Goal: Task Accomplishment & Management: Use online tool/utility

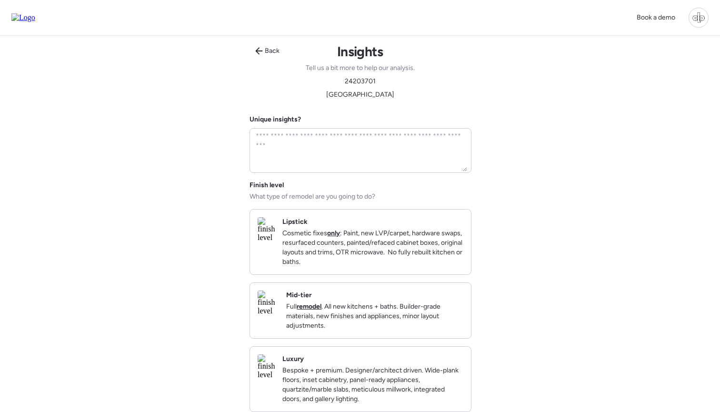
scroll to position [68, 0]
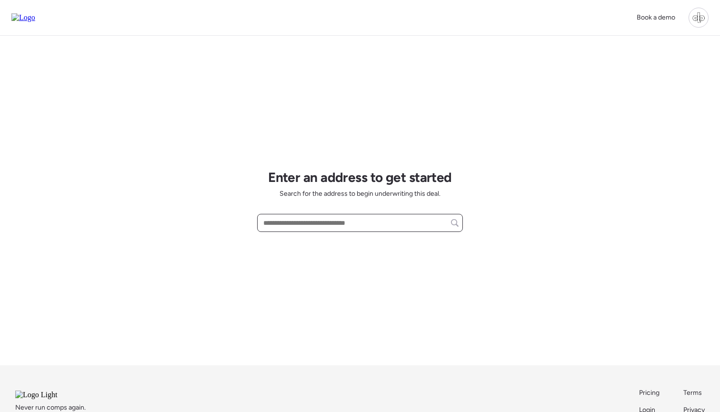
click at [360, 224] on input "text" at bounding box center [360, 222] width 197 height 13
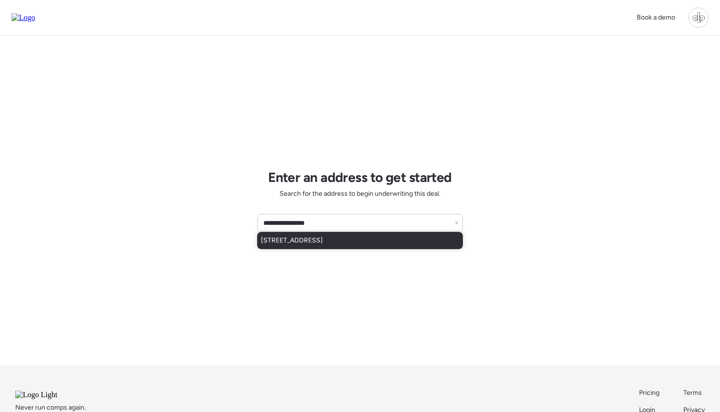
click at [378, 246] on div "1917 E Cornell Dr, Tempe, AZ, 85283" at bounding box center [360, 240] width 206 height 17
type input "**********"
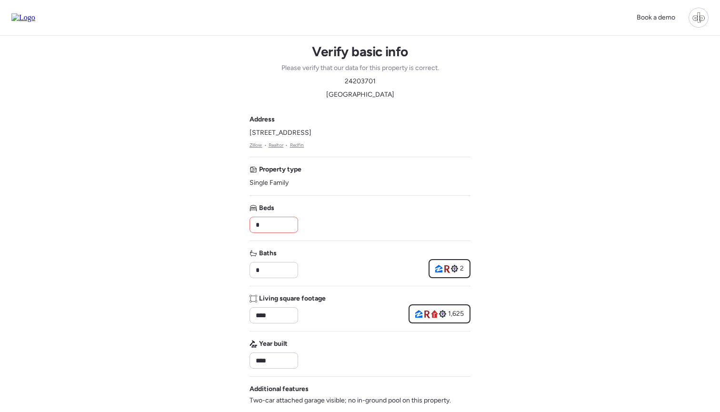
click at [265, 224] on input "*" at bounding box center [274, 224] width 40 height 13
type input "*"
click at [197, 244] on div "Book a demo Verify basic info Please verify that our data for this property is …" at bounding box center [360, 410] width 720 height 821
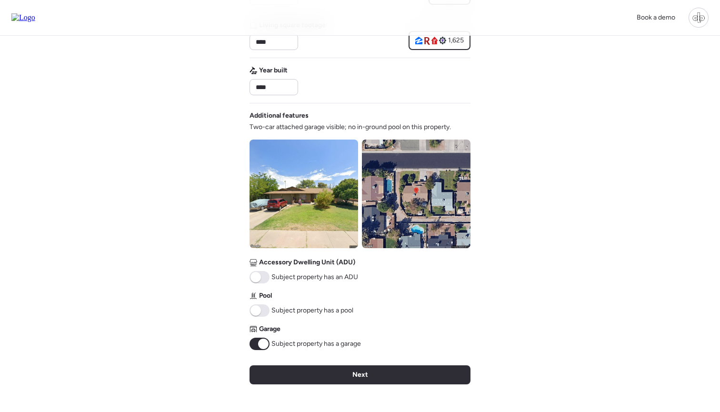
scroll to position [282, 0]
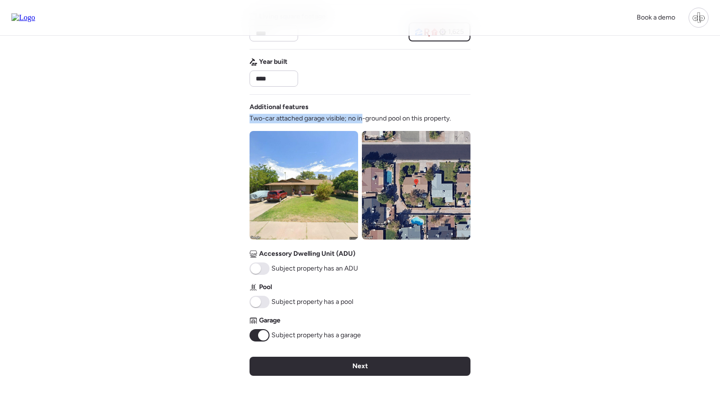
drag, startPoint x: 249, startPoint y: 117, endPoint x: 365, endPoint y: 118, distance: 115.3
click at [365, 118] on div "Book a demo Verify basic info Please verify that our data for this property is …" at bounding box center [360, 128] width 720 height 821
click at [365, 118] on span "Two-car attached garage visible; no in-ground pool on this property." at bounding box center [351, 119] width 202 height 10
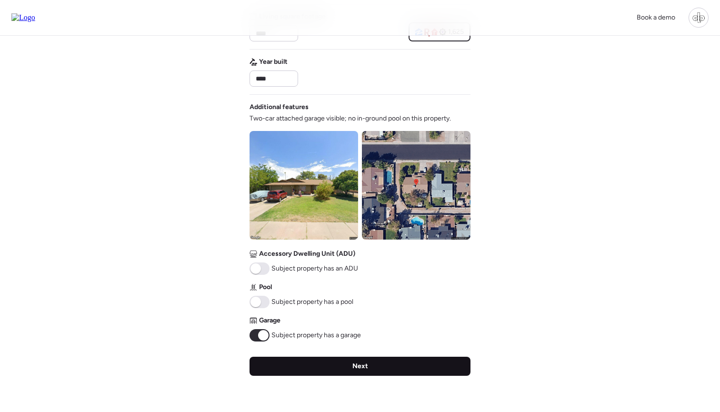
click at [352, 365] on div "Next" at bounding box center [360, 366] width 221 height 19
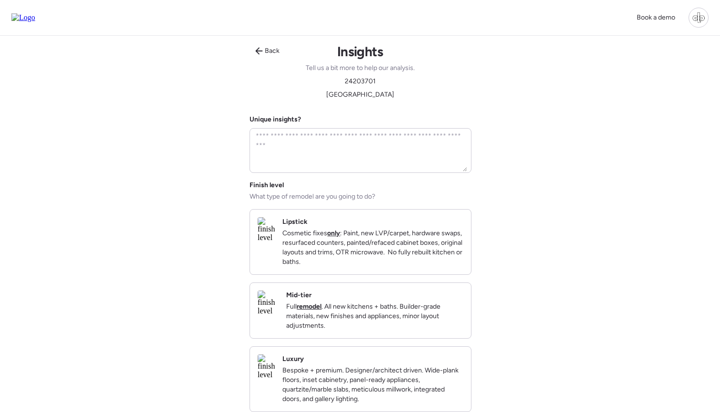
scroll to position [0, 0]
click at [276, 50] on span "Back" at bounding box center [272, 51] width 15 height 10
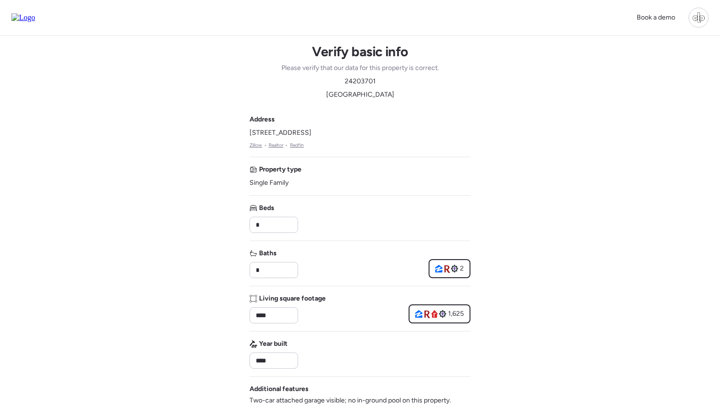
drag, startPoint x: 247, startPoint y: 133, endPoint x: 334, endPoint y: 133, distance: 87.2
click at [334, 133] on div "Book a demo Verify basic info Please verify that our data for this property is …" at bounding box center [360, 410] width 720 height 821
click at [312, 133] on span "[STREET_ADDRESS]" at bounding box center [281, 133] width 62 height 10
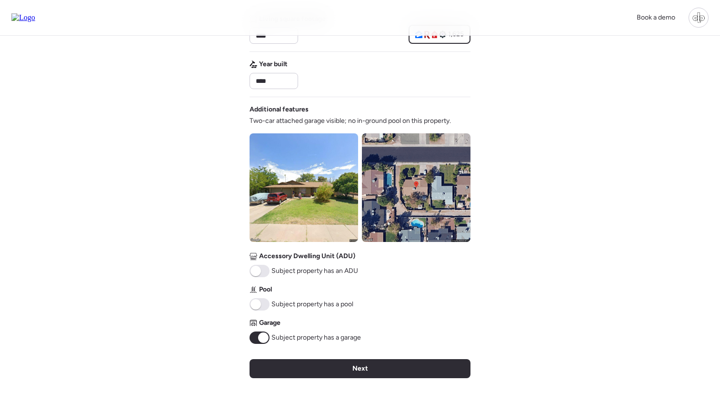
scroll to position [278, 0]
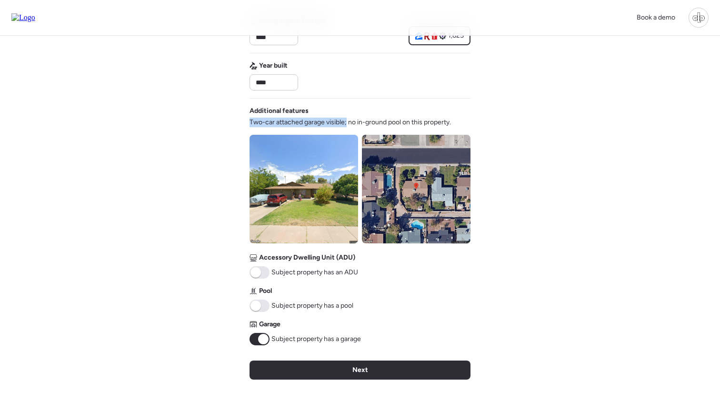
drag, startPoint x: 246, startPoint y: 121, endPoint x: 347, endPoint y: 119, distance: 101.5
click at [347, 119] on div "Book a demo Verify basic info Please verify that our data for this property is …" at bounding box center [360, 132] width 720 height 821
click at [347, 119] on span "Two-car attached garage visible; no in-ground pool on this property." at bounding box center [351, 123] width 202 height 10
drag, startPoint x: 361, startPoint y: 120, endPoint x: 453, endPoint y: 119, distance: 92.0
click at [451, 119] on span "Two-car attached garage visible; no in-ground pool on this property." at bounding box center [351, 123] width 202 height 10
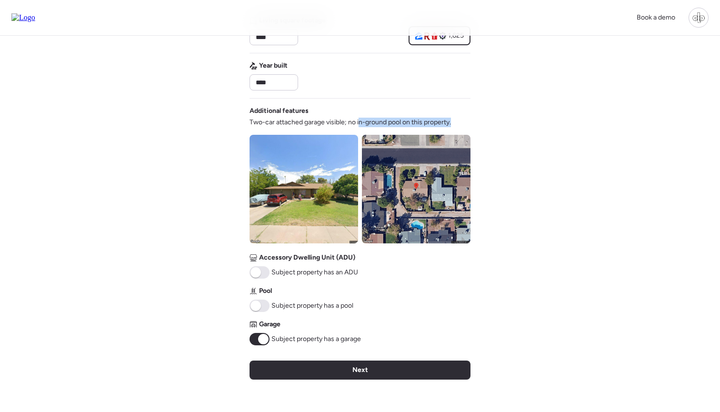
click at [451, 119] on span "Two-car attached garage visible; no in-ground pool on this property." at bounding box center [351, 123] width 202 height 10
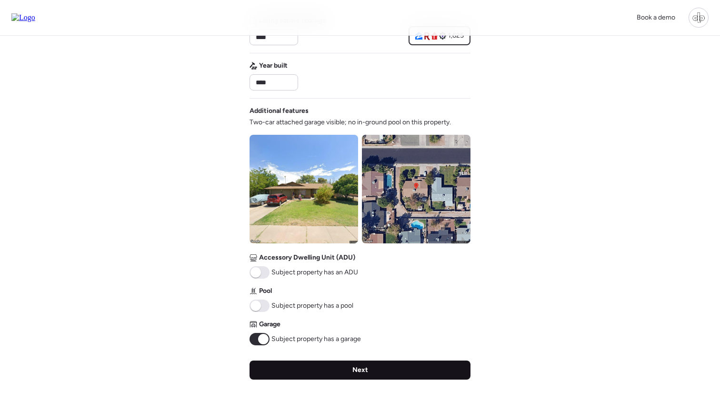
click at [355, 369] on span "Next" at bounding box center [361, 370] width 16 height 10
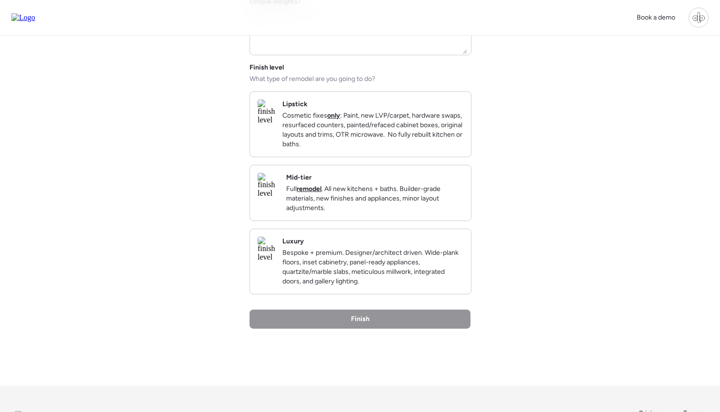
scroll to position [125, 0]
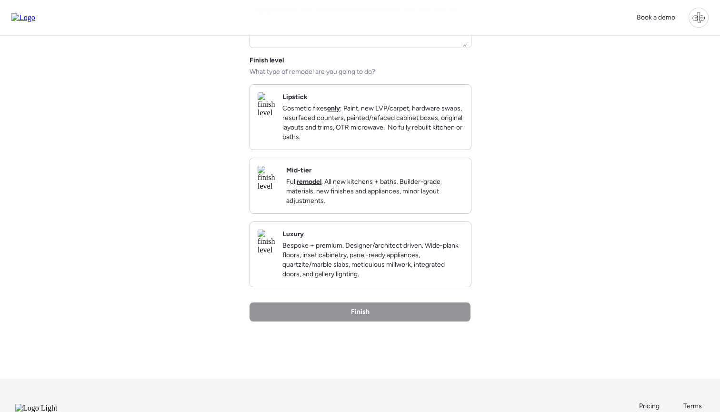
click at [275, 112] on img at bounding box center [266, 104] width 17 height 25
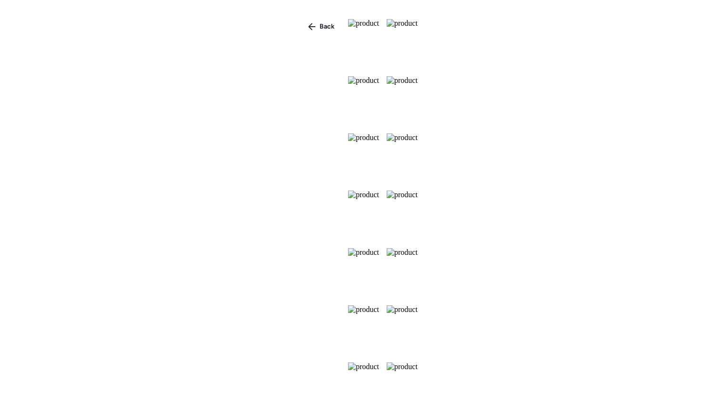
scroll to position [0, 0]
click at [308, 29] on icon at bounding box center [312, 27] width 8 height 8
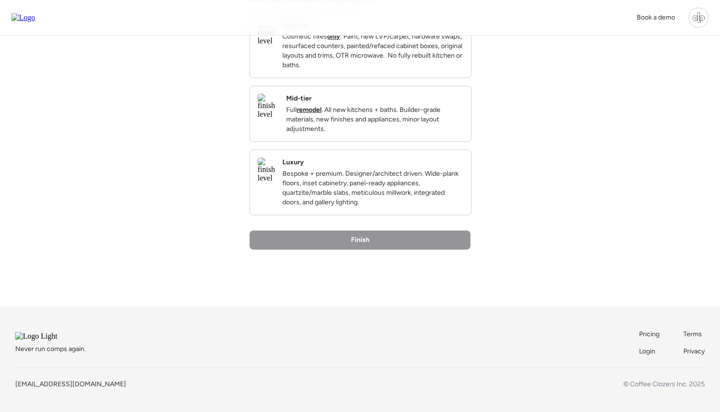
click at [279, 106] on img at bounding box center [268, 106] width 21 height 25
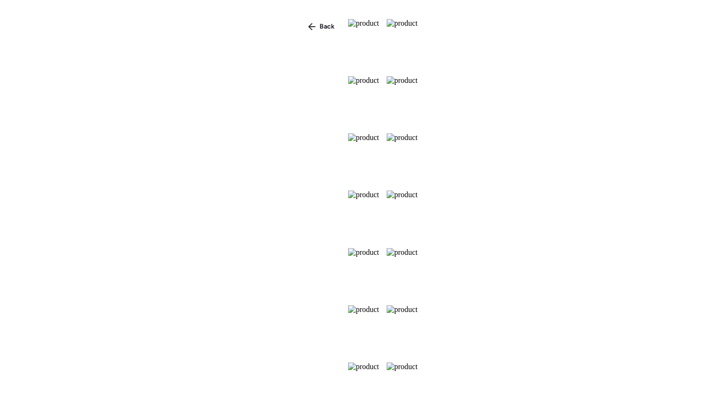
scroll to position [184, 0]
click at [320, 26] on span "Back" at bounding box center [327, 27] width 15 height 10
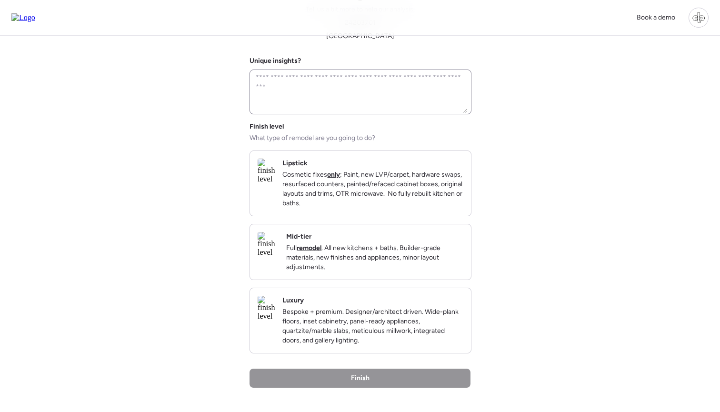
scroll to position [12, 0]
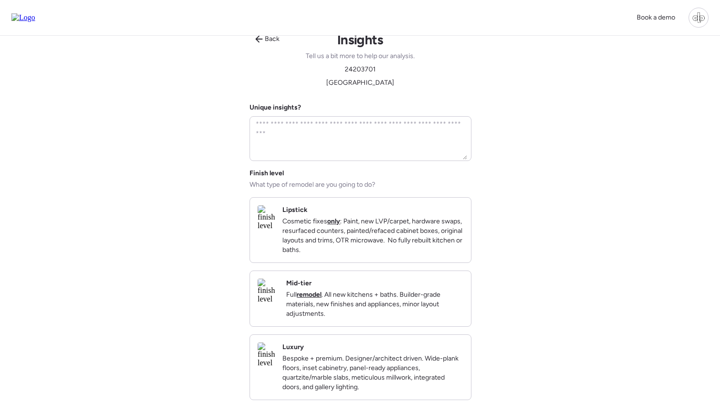
click at [275, 230] on img at bounding box center [266, 217] width 17 height 25
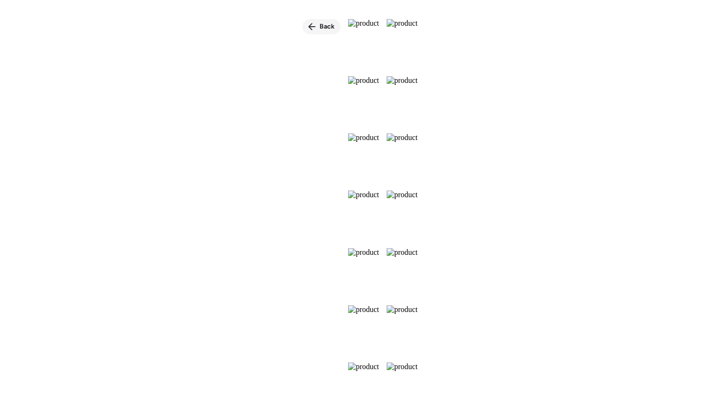
click at [303, 32] on div "Back" at bounding box center [322, 26] width 38 height 15
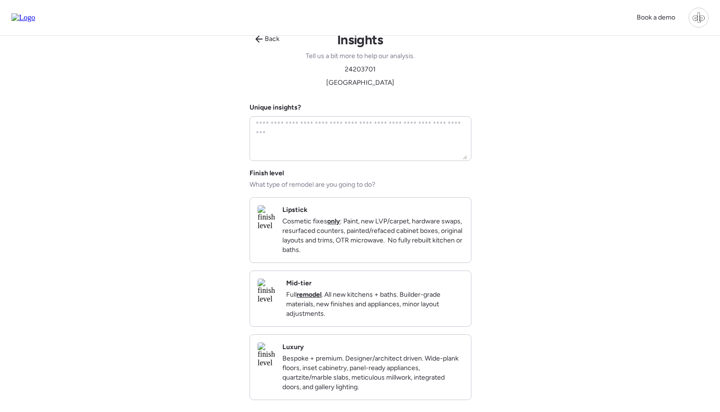
click at [275, 367] on img at bounding box center [266, 355] width 17 height 25
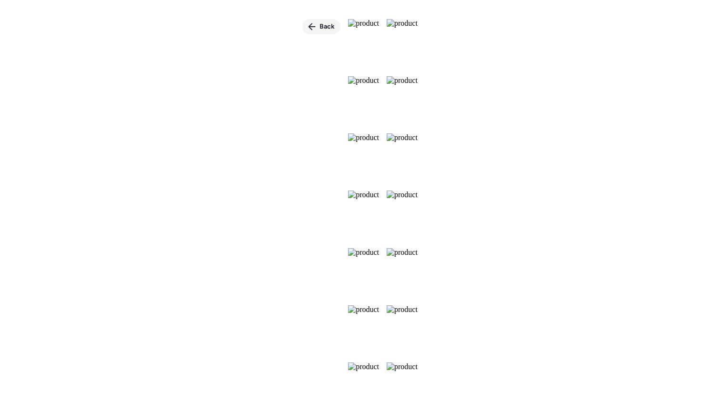
click at [320, 28] on span "Back" at bounding box center [327, 27] width 15 height 10
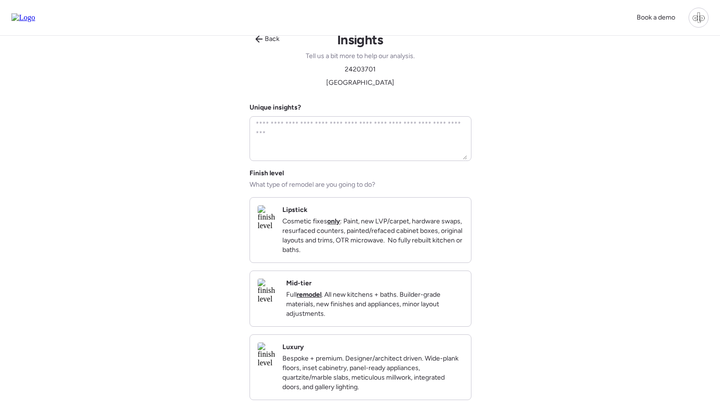
click at [279, 304] on img at bounding box center [268, 291] width 21 height 25
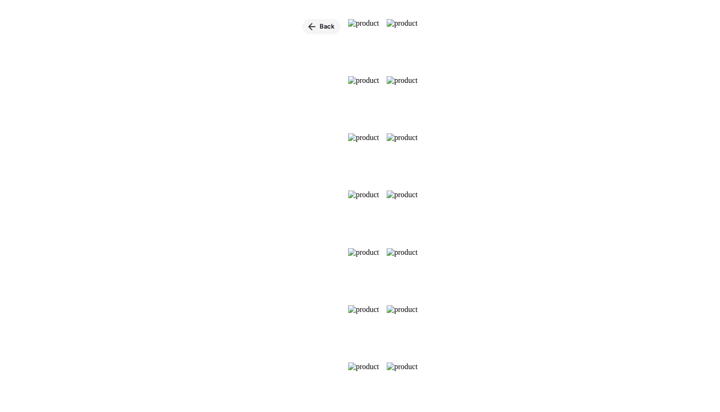
click at [320, 26] on span "Back" at bounding box center [327, 27] width 15 height 10
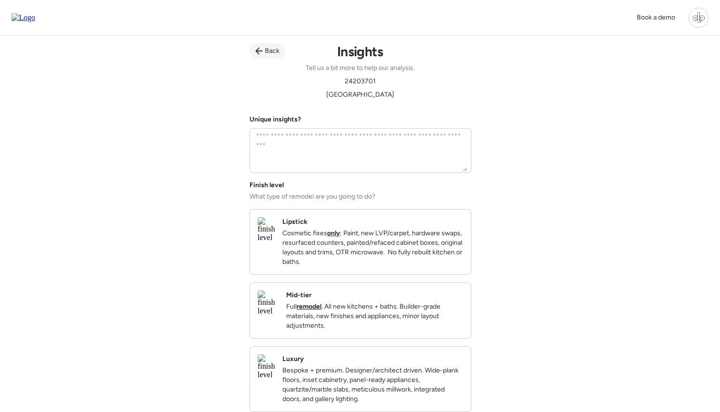
scroll to position [0, 0]
click at [272, 55] on span "Back" at bounding box center [272, 51] width 15 height 10
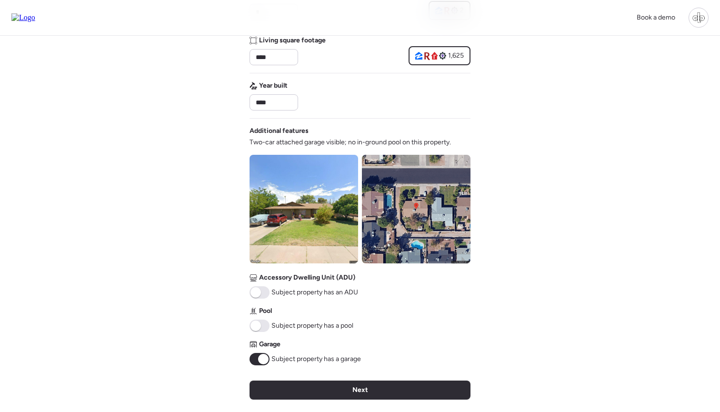
scroll to position [292, 0]
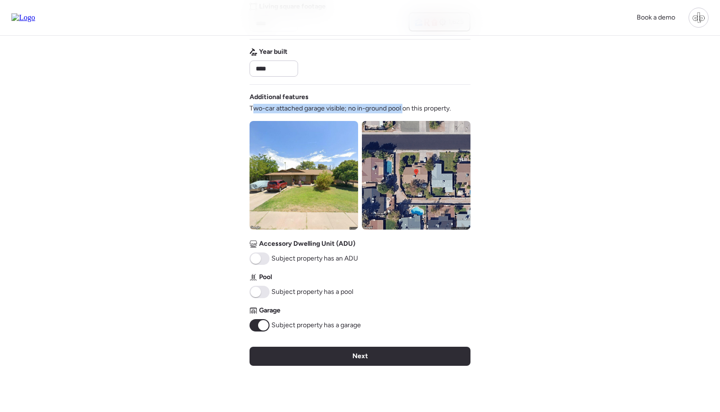
drag, startPoint x: 252, startPoint y: 110, endPoint x: 403, endPoint y: 107, distance: 151.5
click at [404, 108] on span "Two-car attached garage visible; no in-ground pool on this property." at bounding box center [351, 109] width 202 height 10
click at [403, 107] on span "Two-car attached garage visible; no in-ground pool on this property." at bounding box center [351, 109] width 202 height 10
drag, startPoint x: 258, startPoint y: 107, endPoint x: 431, endPoint y: 106, distance: 173.0
click at [431, 106] on span "Two-car attached garage visible; no in-ground pool on this property." at bounding box center [351, 109] width 202 height 10
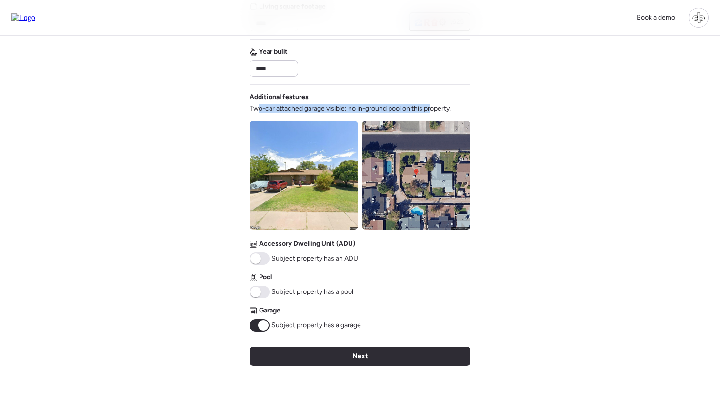
click at [431, 106] on span "Two-car attached garage visible; no in-ground pool on this property." at bounding box center [351, 109] width 202 height 10
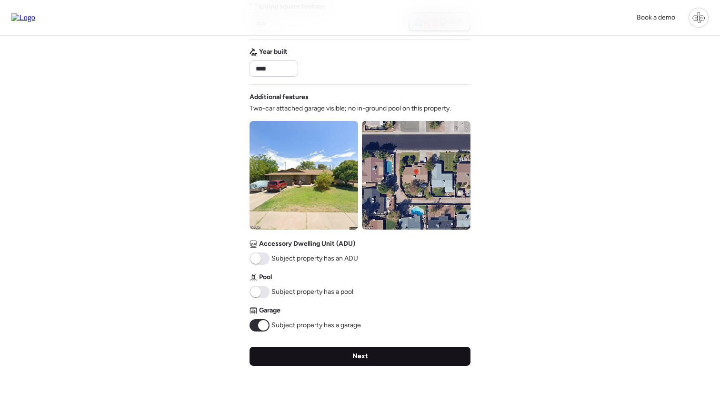
click at [373, 360] on div "Next" at bounding box center [360, 356] width 221 height 19
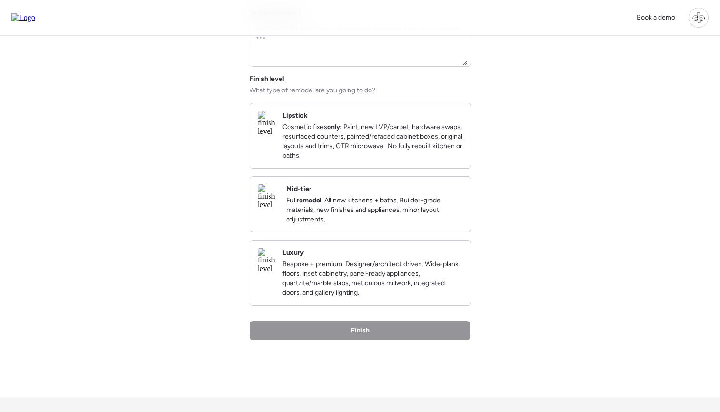
scroll to position [107, 0]
click at [273, 132] on img at bounding box center [266, 123] width 17 height 25
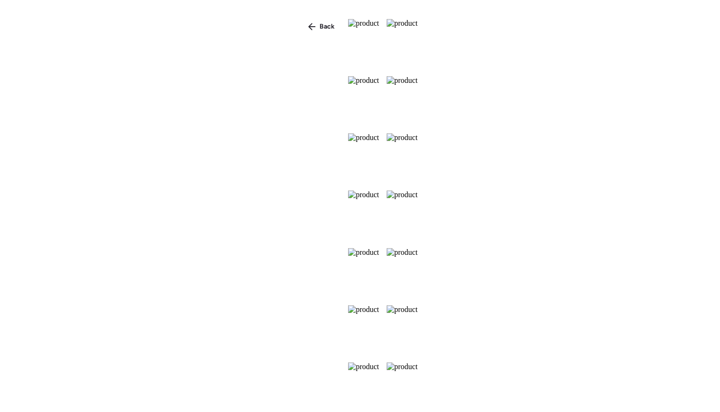
scroll to position [142, 0]
click at [320, 26] on span "Back" at bounding box center [327, 27] width 15 height 10
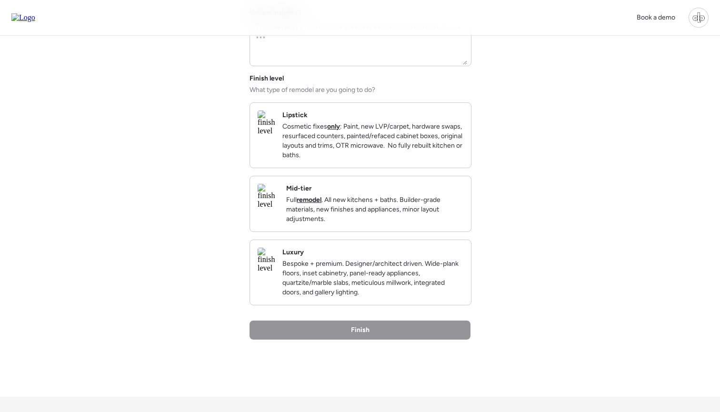
click at [279, 209] on img at bounding box center [268, 196] width 21 height 25
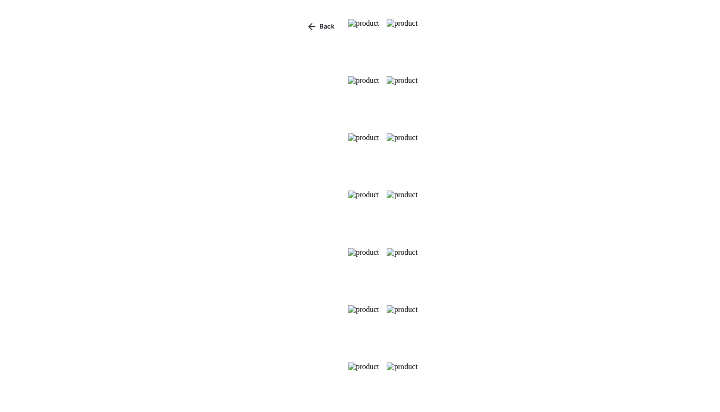
scroll to position [357, 0]
click at [320, 25] on span "Back" at bounding box center [327, 27] width 15 height 10
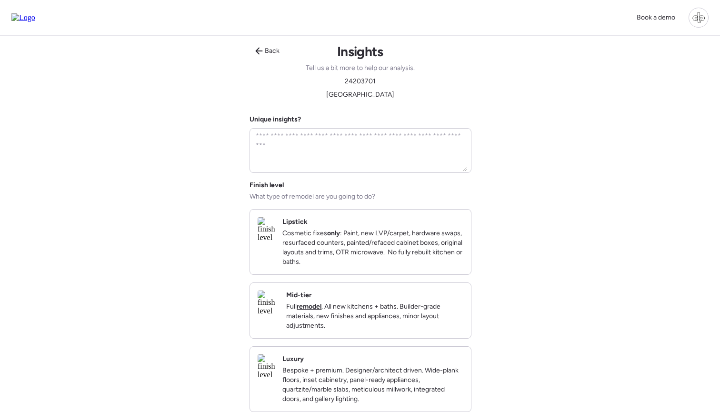
scroll to position [0, 0]
click at [258, 43] on div "Back Insights Tell us a bit more to help our analysis. 24203701 Maricopa County…" at bounding box center [360, 270] width 221 height 468
click at [261, 48] on icon at bounding box center [259, 51] width 8 height 8
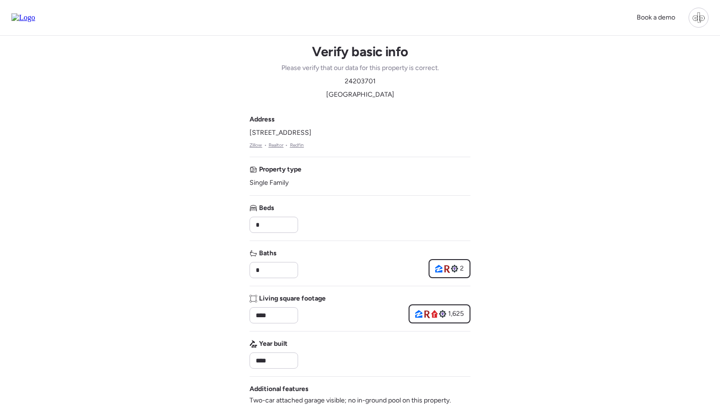
click at [535, 123] on div "Book a demo Verify basic info Please verify that our data for this property is …" at bounding box center [360, 410] width 720 height 821
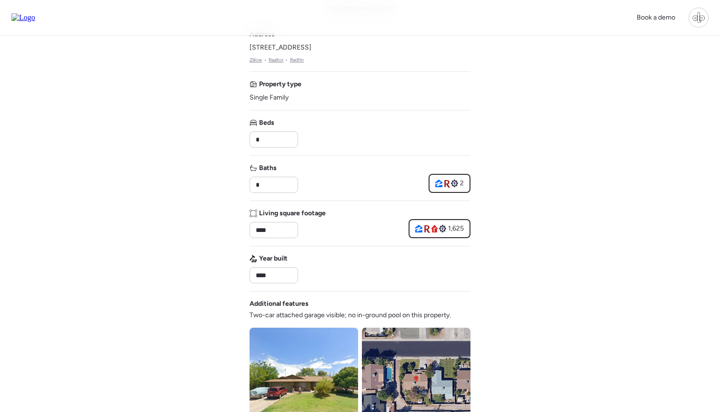
scroll to position [86, 0]
drag, startPoint x: 252, startPoint y: 46, endPoint x: 355, endPoint y: 45, distance: 102.5
click at [312, 45] on span "[STREET_ADDRESS]" at bounding box center [281, 47] width 62 height 10
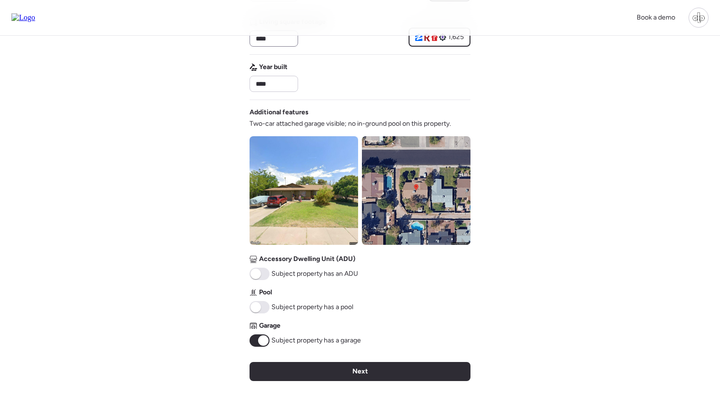
scroll to position [306, 0]
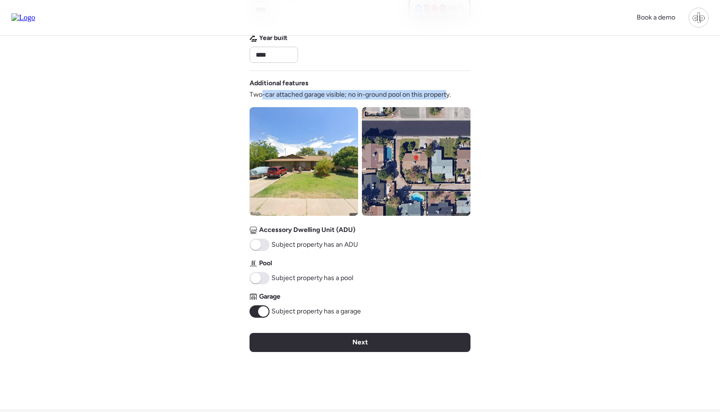
drag, startPoint x: 261, startPoint y: 93, endPoint x: 447, endPoint y: 91, distance: 186.8
click at [447, 91] on span "Two-car attached garage visible; no in-ground pool on this property." at bounding box center [351, 95] width 202 height 10
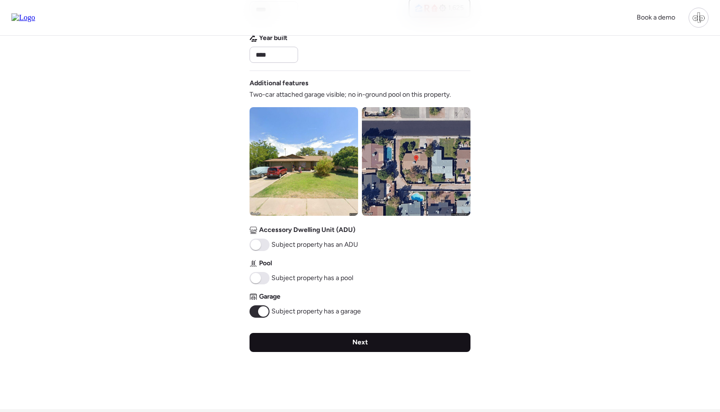
click at [355, 339] on span "Next" at bounding box center [361, 343] width 16 height 10
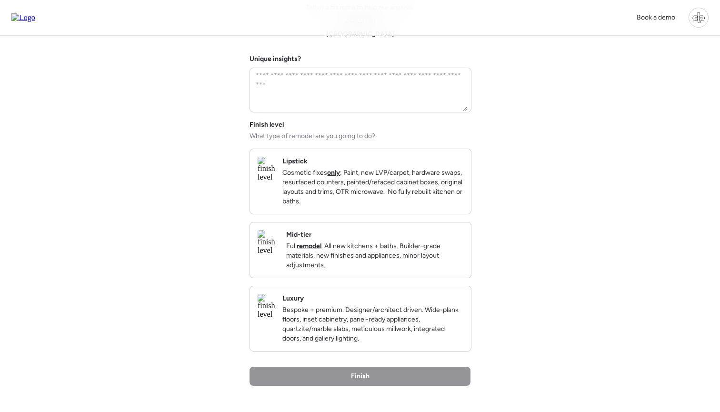
scroll to position [62, 0]
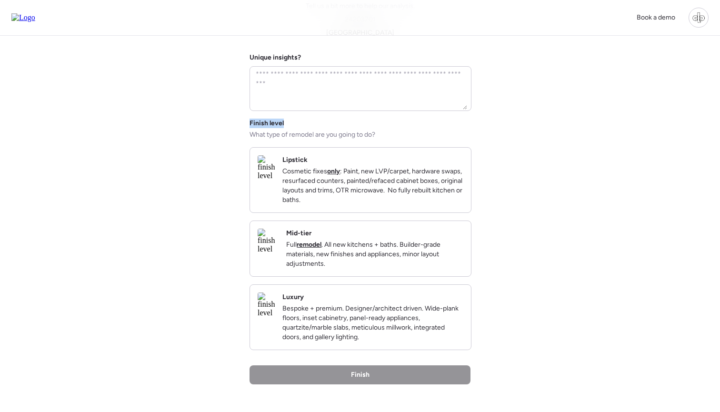
drag, startPoint x: 241, startPoint y: 119, endPoint x: 285, endPoint y: 120, distance: 44.3
click at [286, 120] on div "Book a demo Back Insights Tell us a bit more to help our analysis. 24203701 Mar…" at bounding box center [360, 242] width 720 height 609
click at [285, 120] on div "Finish level What type of remodel are you going to do?" at bounding box center [313, 129] width 126 height 21
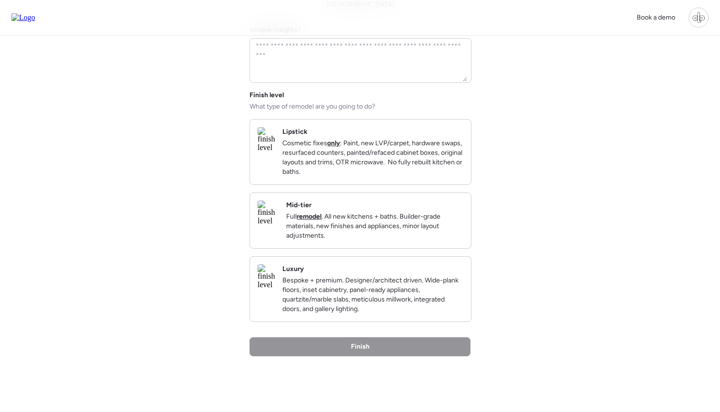
scroll to position [96, 0]
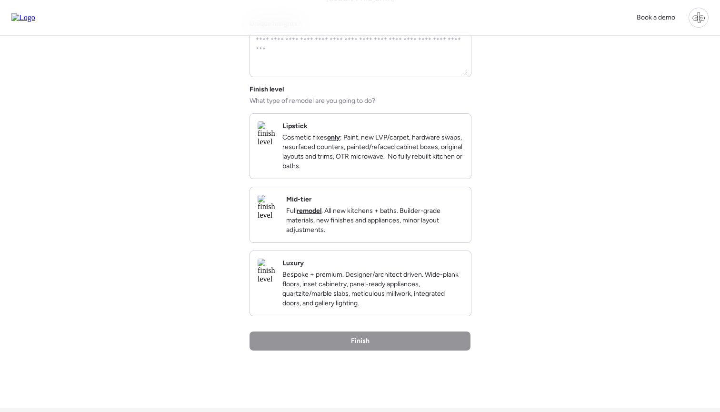
click at [275, 146] on img at bounding box center [266, 134] width 17 height 25
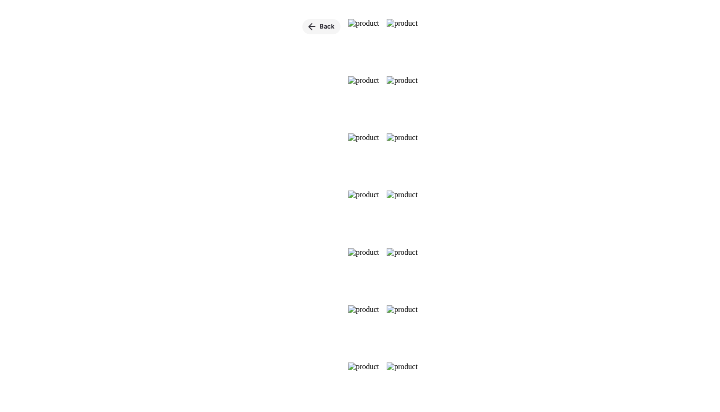
click at [320, 25] on span "Back" at bounding box center [327, 27] width 15 height 10
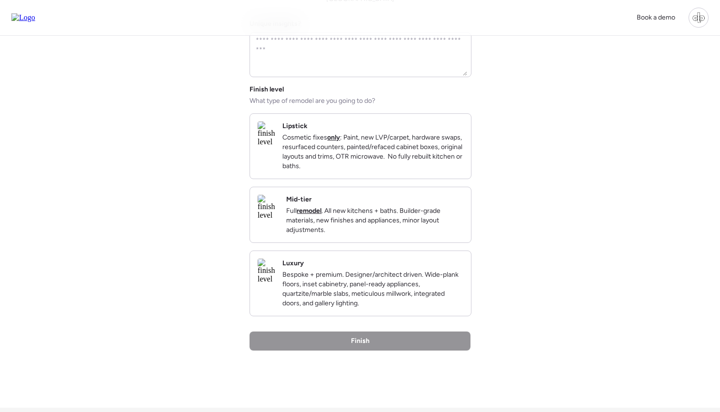
click at [279, 220] on img at bounding box center [268, 207] width 21 height 25
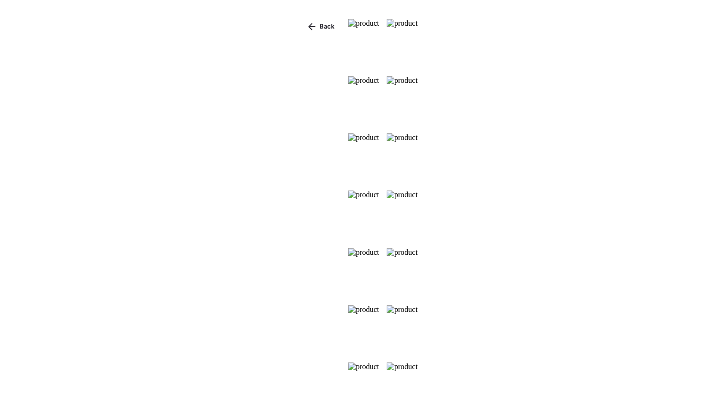
click at [320, 24] on span "Back" at bounding box center [327, 27] width 15 height 10
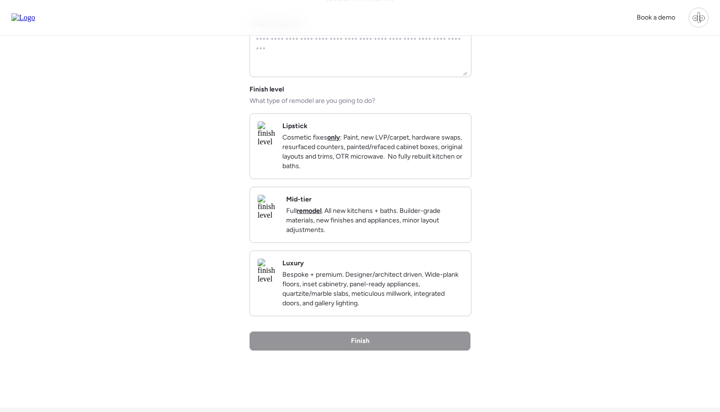
click at [275, 284] on img at bounding box center [266, 271] width 17 height 25
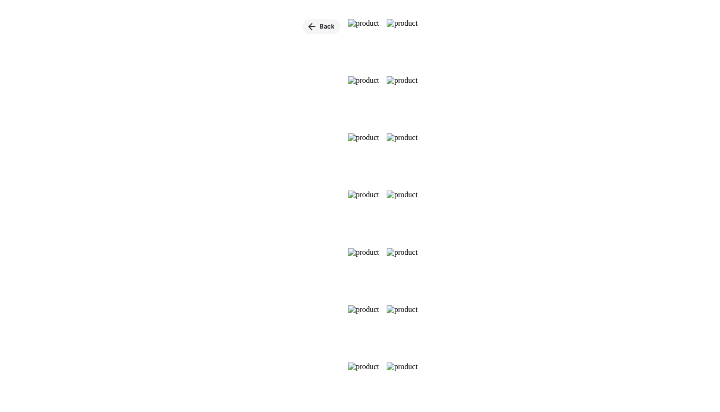
click at [320, 29] on span "Back" at bounding box center [327, 27] width 15 height 10
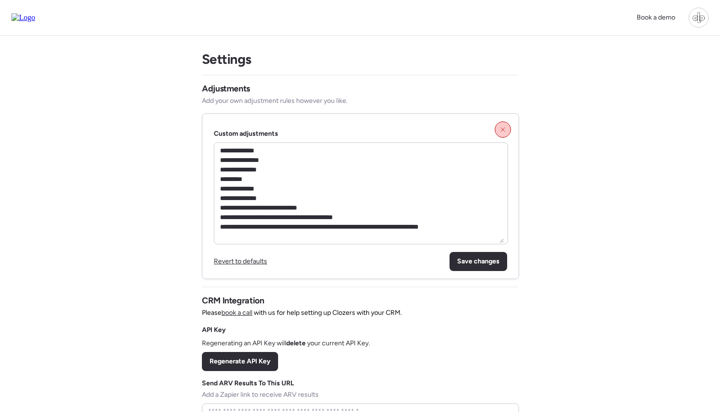
click at [503, 126] on div at bounding box center [503, 130] width 16 height 16
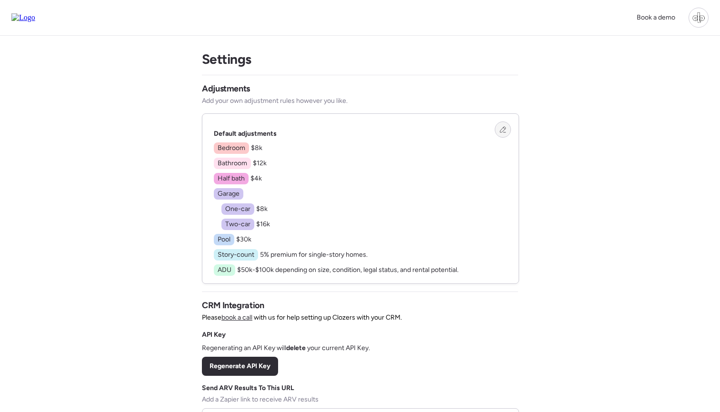
click at [502, 126] on div at bounding box center [503, 130] width 16 height 16
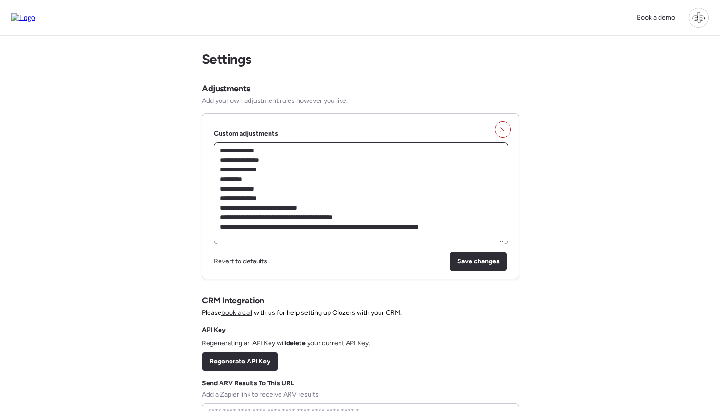
drag, startPoint x: 254, startPoint y: 189, endPoint x: 278, endPoint y: 189, distance: 23.3
click at [278, 189] on textarea "**********" at bounding box center [361, 193] width 286 height 99
click at [504, 129] on icon at bounding box center [503, 129] width 7 height 7
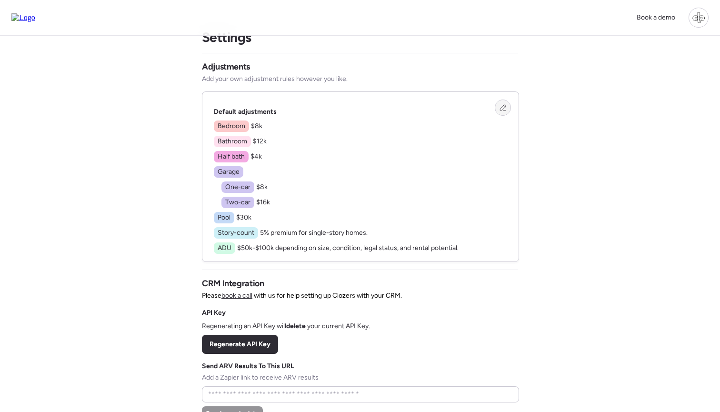
scroll to position [22, 0]
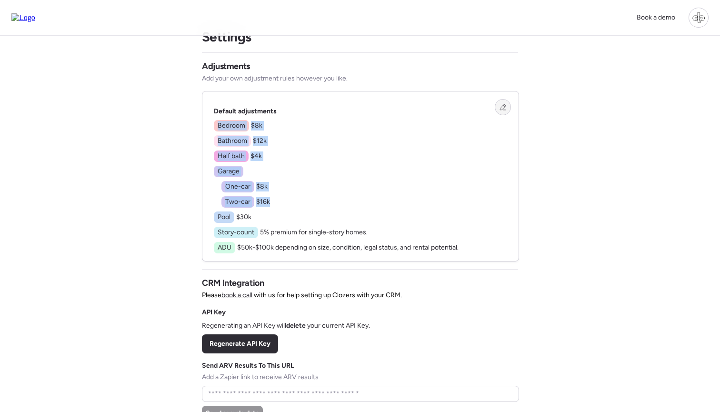
drag, startPoint x: 223, startPoint y: 119, endPoint x: 277, endPoint y: 212, distance: 108.3
click at [277, 212] on div "Default adjustments Bedroom $8k Bathroom $12k Half bath $4k Garage One-car $8k …" at bounding box center [336, 180] width 245 height 147
click at [277, 212] on div "Bedroom $8k Bathroom $12k Half bath $4k Garage One-car $8k Two-car $16k Pool $3…" at bounding box center [336, 186] width 245 height 133
drag, startPoint x: 253, startPoint y: 127, endPoint x: 266, endPoint y: 181, distance: 55.4
click at [266, 180] on div "Bedroom $8k Bathroom $12k Half bath $4k Garage One-car $8k Two-car $16k Pool $3…" at bounding box center [336, 186] width 245 height 133
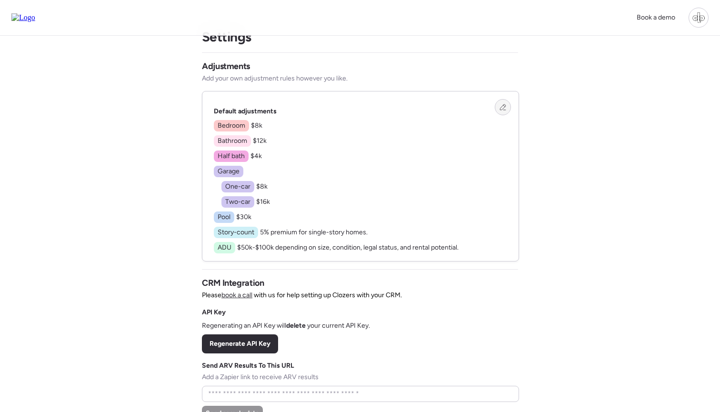
click at [266, 181] on div "Bedroom $8k Bathroom $12k Half bath $4k Garage One-car $8k Two-car $16k Pool $3…" at bounding box center [336, 186] width 245 height 133
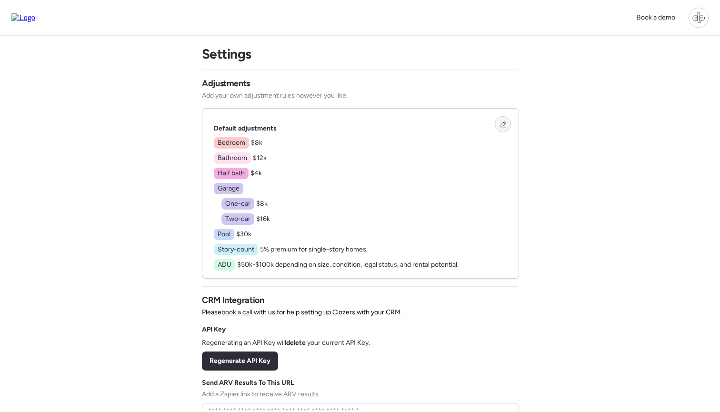
scroll to position [4, 0]
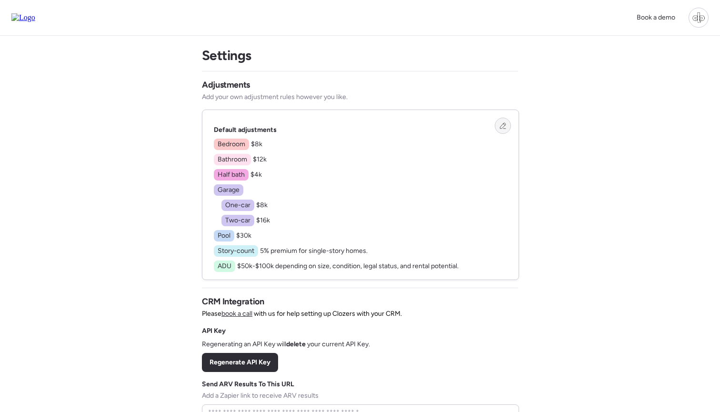
click at [504, 129] on icon at bounding box center [503, 125] width 7 height 7
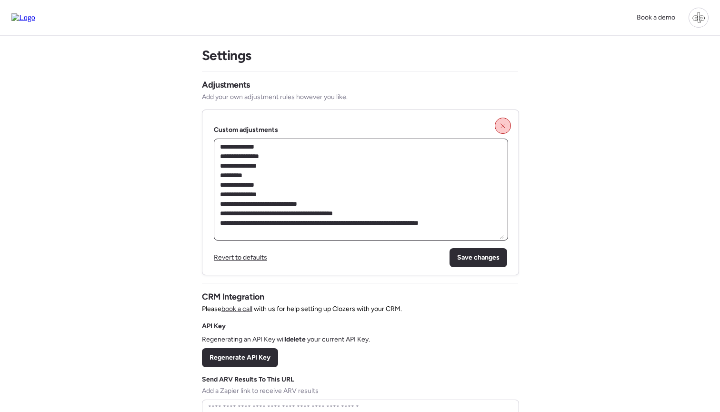
drag, startPoint x: 256, startPoint y: 155, endPoint x: 294, endPoint y: 202, distance: 59.9
click at [294, 202] on textarea "**********" at bounding box center [361, 189] width 286 height 99
click at [506, 128] on icon at bounding box center [503, 125] width 7 height 7
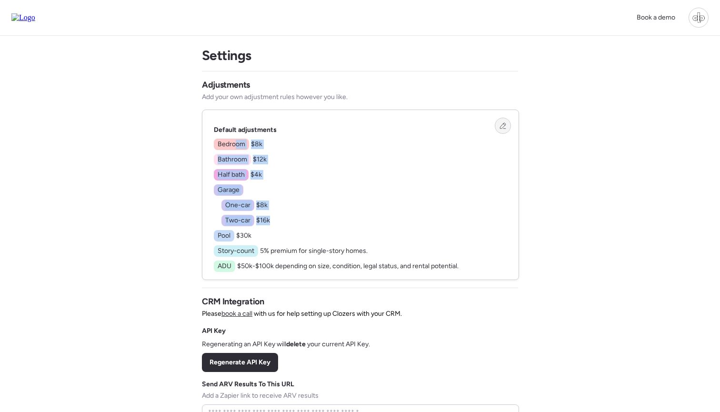
drag, startPoint x: 235, startPoint y: 147, endPoint x: 269, endPoint y: 234, distance: 93.5
click at [269, 234] on div "Bedroom $8k Bathroom $12k Half bath $4k Garage One-car $8k Two-car $16k Pool $3…" at bounding box center [336, 205] width 245 height 133
click at [506, 123] on icon at bounding box center [503, 125] width 7 height 7
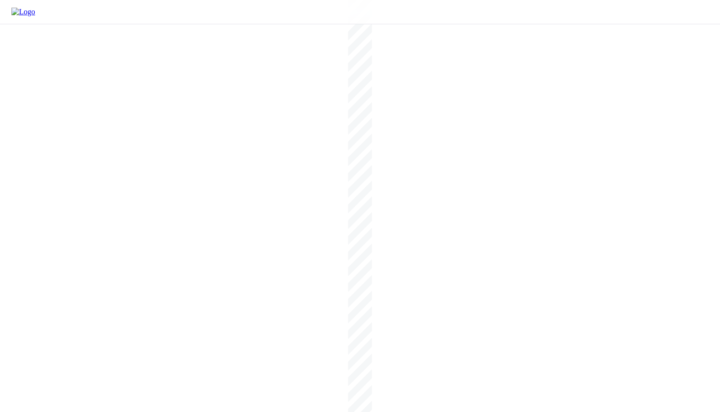
scroll to position [4, 0]
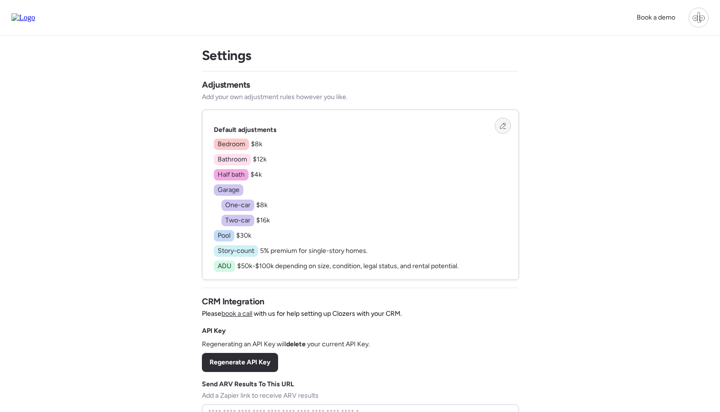
click at [502, 122] on div at bounding box center [503, 126] width 16 height 16
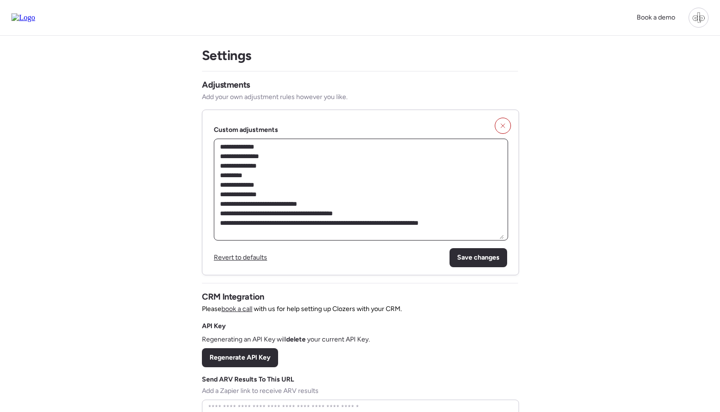
click at [312, 157] on textarea "**********" at bounding box center [361, 189] width 286 height 99
type textarea "**********"
drag, startPoint x: 265, startPoint y: 184, endPoint x: 273, endPoint y: 184, distance: 7.6
click at [273, 184] on textarea "**********" at bounding box center [361, 189] width 286 height 99
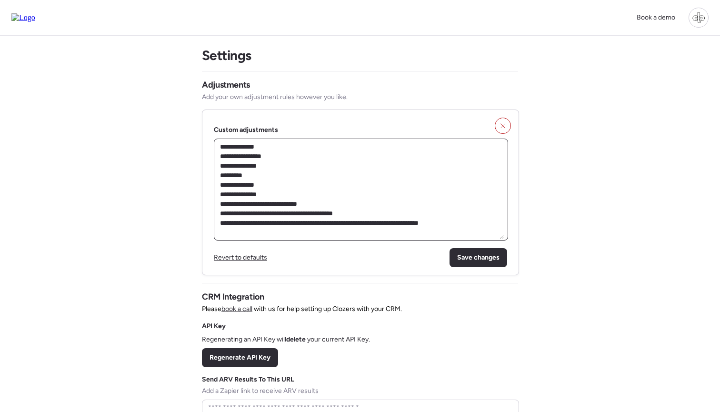
click at [305, 188] on textarea "**********" at bounding box center [361, 189] width 286 height 99
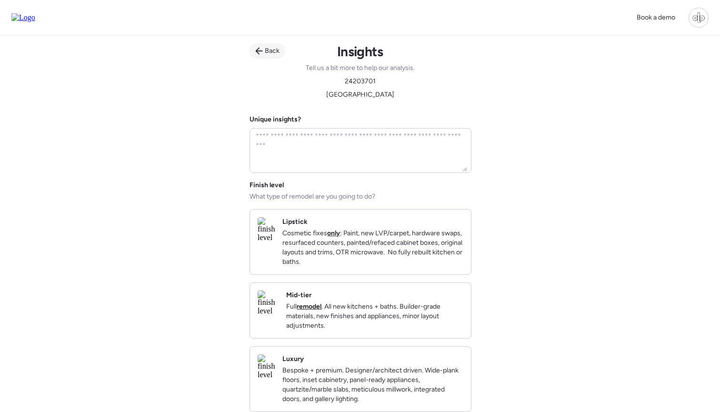
click at [258, 44] on div "Back" at bounding box center [268, 50] width 36 height 15
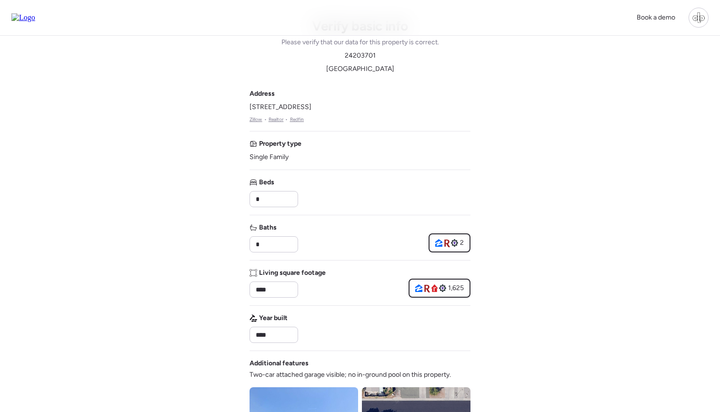
scroll to position [26, 0]
drag, startPoint x: 249, startPoint y: 109, endPoint x: 361, endPoint y: 111, distance: 112.0
click at [361, 111] on div "Book a demo Verify basic info Please verify that our data for this property is …" at bounding box center [360, 384] width 720 height 821
click at [361, 111] on div "Address [STREET_ADDRESS] • Realtor • Redfin" at bounding box center [360, 106] width 221 height 34
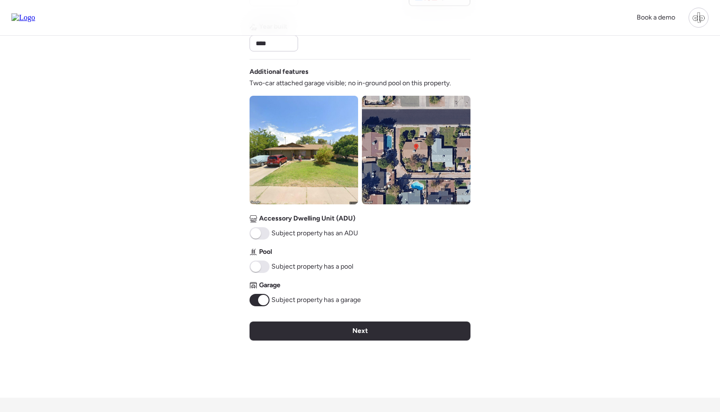
scroll to position [315, 0]
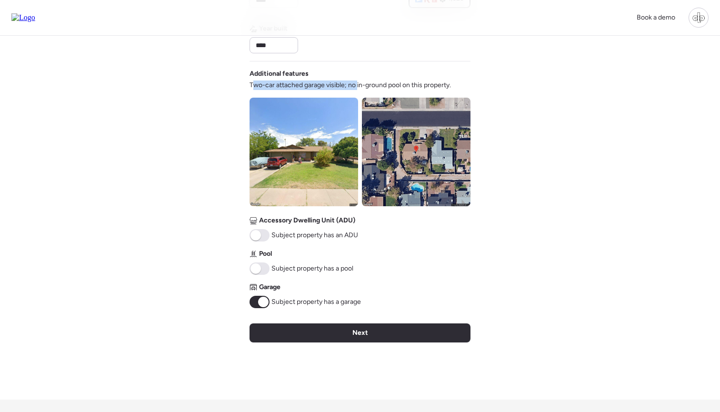
drag, startPoint x: 252, startPoint y: 86, endPoint x: 355, endPoint y: 80, distance: 104.1
click at [355, 80] on div "Additional features Two-car attached garage visible; no in-ground pool on this …" at bounding box center [351, 79] width 202 height 21
drag, startPoint x: 350, startPoint y: 84, endPoint x: 453, endPoint y: 88, distance: 102.5
click at [451, 88] on span "Two-car attached garage visible; no in-ground pool on this property." at bounding box center [351, 86] width 202 height 10
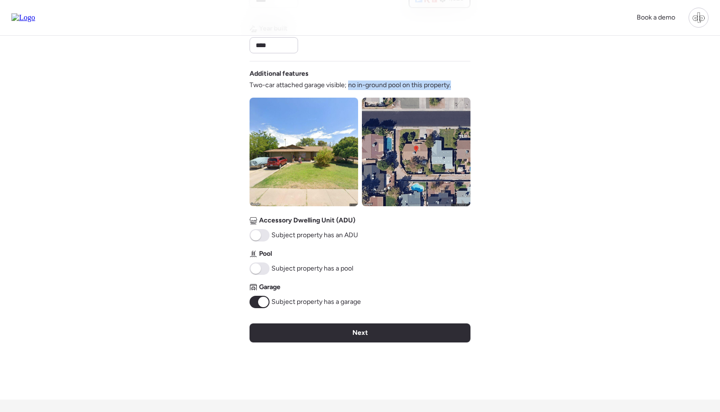
click at [451, 88] on span "Two-car attached garage visible; no in-ground pool on this property." at bounding box center [351, 86] width 202 height 10
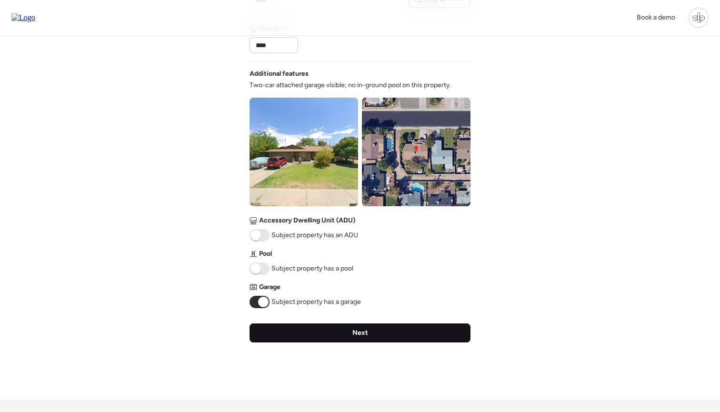
click at [364, 333] on span "Next" at bounding box center [361, 333] width 16 height 10
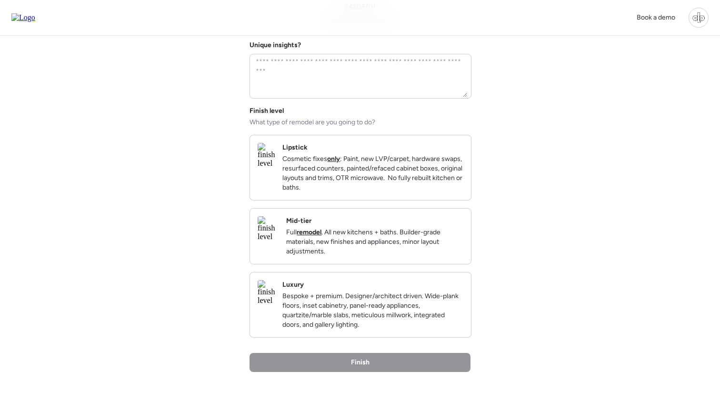
scroll to position [75, 0]
click at [275, 166] on img at bounding box center [266, 154] width 17 height 25
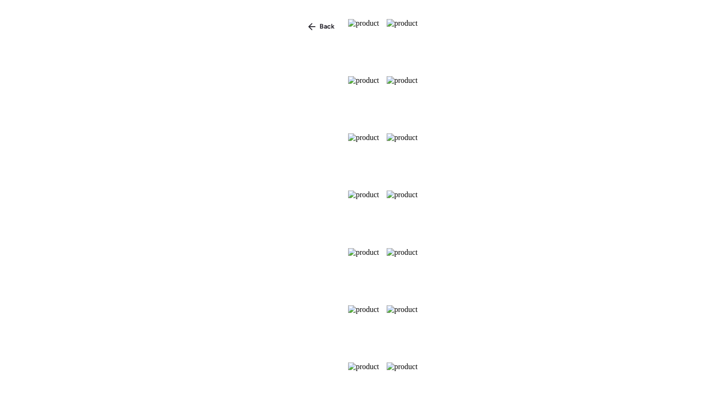
scroll to position [0, 0]
click at [308, 25] on icon at bounding box center [312, 27] width 8 height 8
